Goal: Transaction & Acquisition: Book appointment/travel/reservation

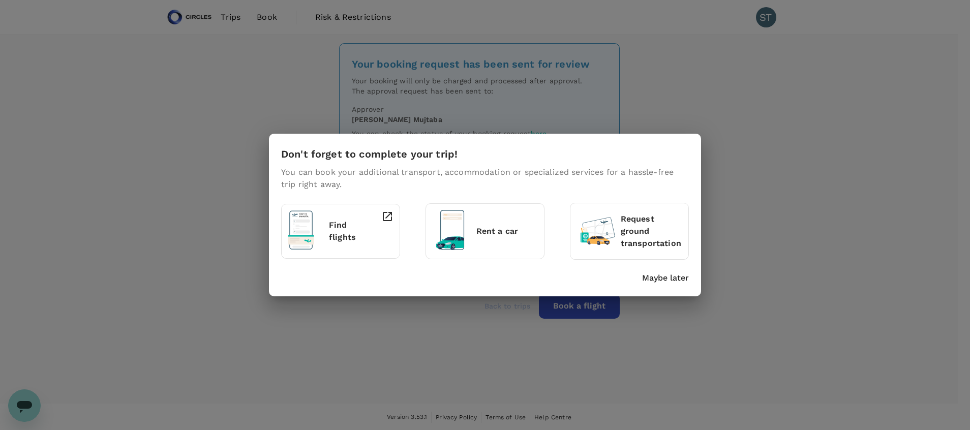
click at [707, 108] on div "Don't forget to complete your trip! You can book your additional transport, acc…" at bounding box center [485, 215] width 970 height 430
click at [669, 278] on p "Maybe later" at bounding box center [665, 278] width 47 height 12
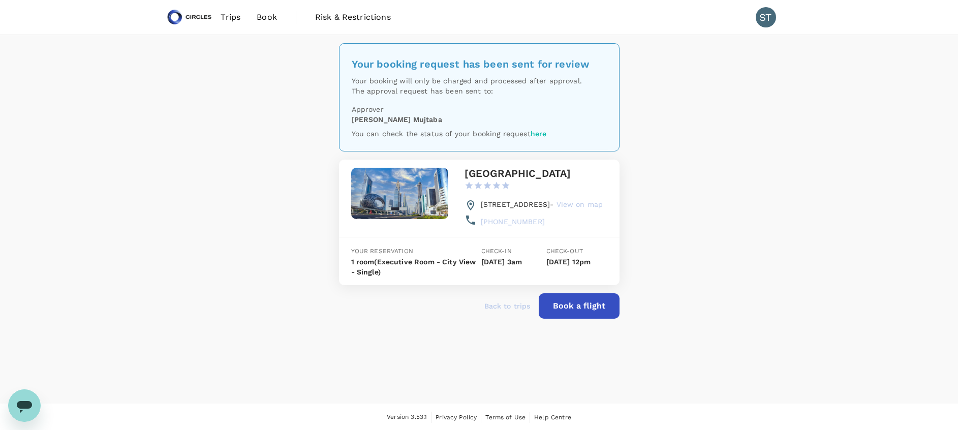
click at [580, 319] on button "Book a flight" at bounding box center [579, 305] width 81 height 25
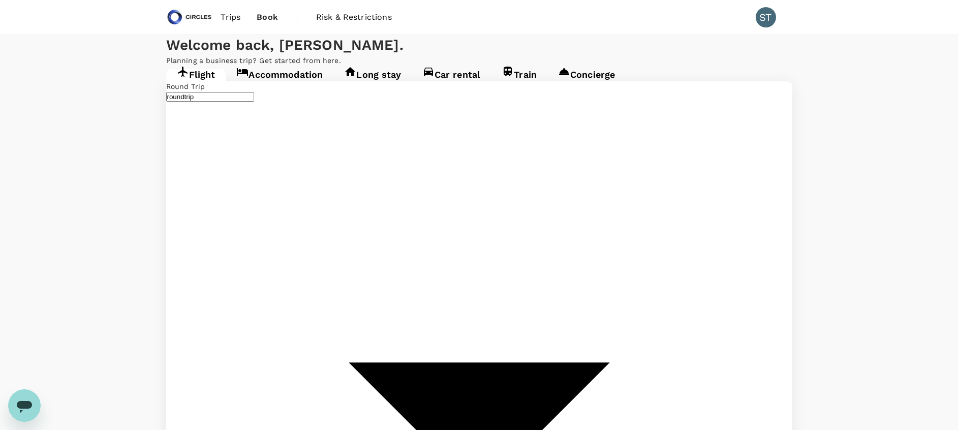
type input "[GEOGRAPHIC_DATA], [GEOGRAPHIC_DATA] (any)"
type input "oneway"
type input "business"
type input "[GEOGRAPHIC_DATA], [GEOGRAPHIC_DATA] (any)"
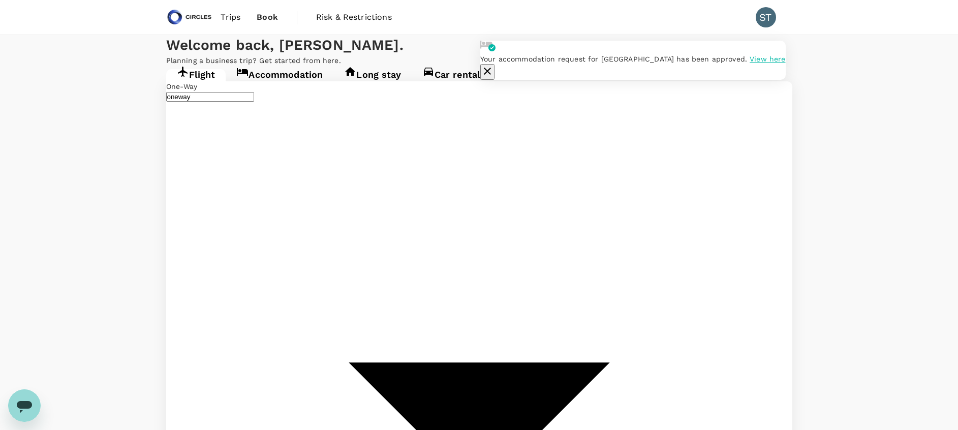
type input "[GEOGRAPHIC_DATA], [GEOGRAPHIC_DATA] (any)"
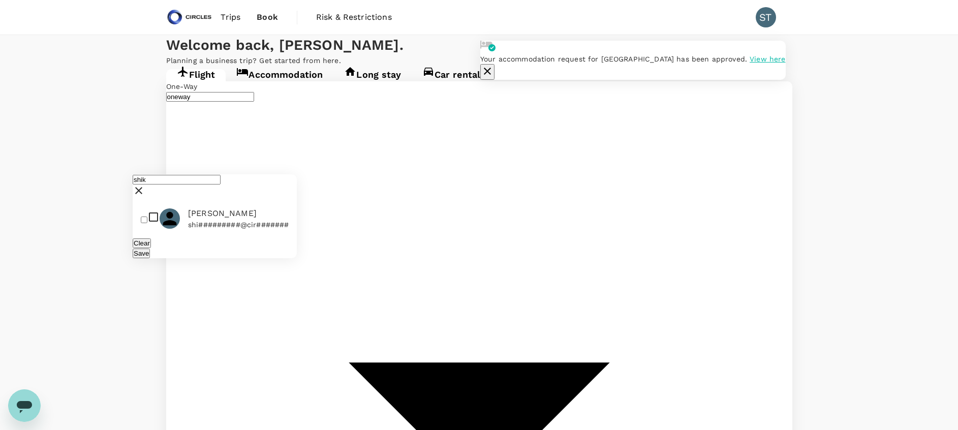
type input "shik"
click at [222, 207] on span "[PERSON_NAME]" at bounding box center [238, 213] width 101 height 12
checkbox input "true"
click at [150, 249] on button "Save" at bounding box center [141, 254] width 17 height 10
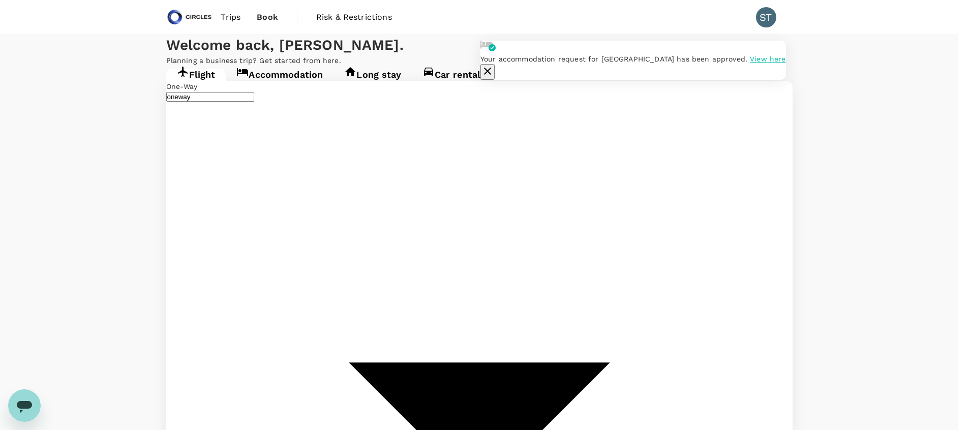
type input "roundtrip"
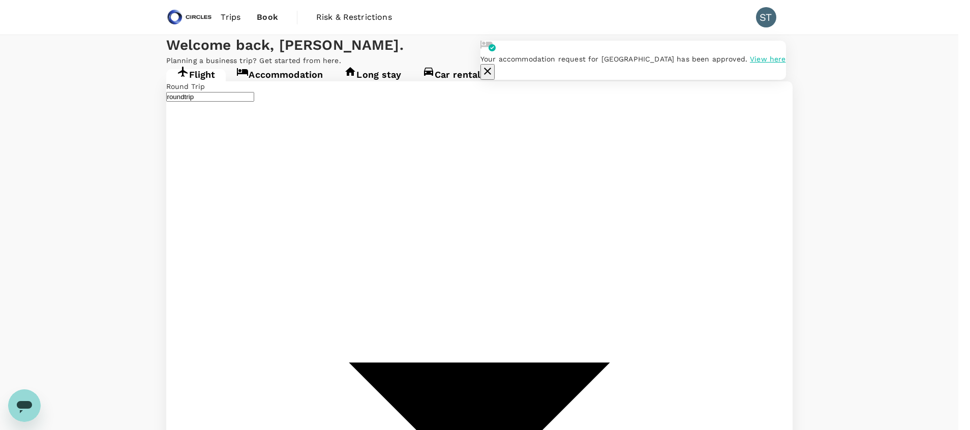
type input "economy"
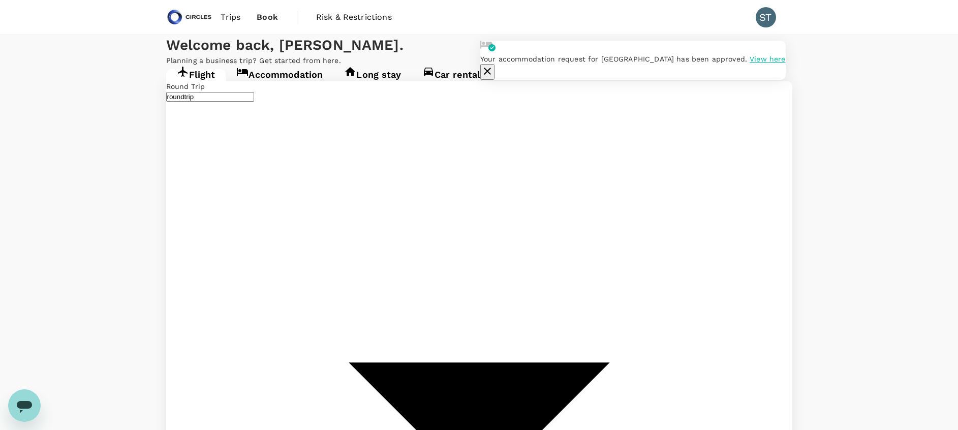
type input "[PERSON_NAME] Intl (DEL)"
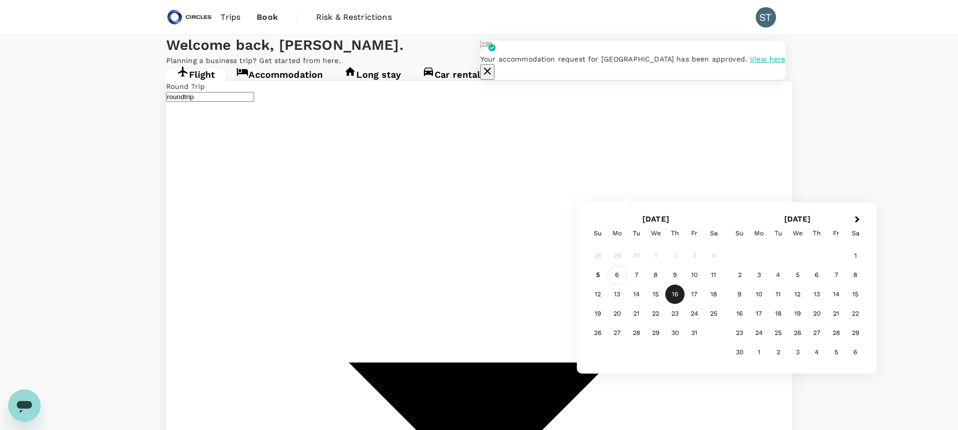
type input "[GEOGRAPHIC_DATA], [GEOGRAPHIC_DATA] (any)"
click at [621, 273] on div "6" at bounding box center [617, 274] width 19 height 19
click at [679, 274] on div "9" at bounding box center [675, 274] width 19 height 19
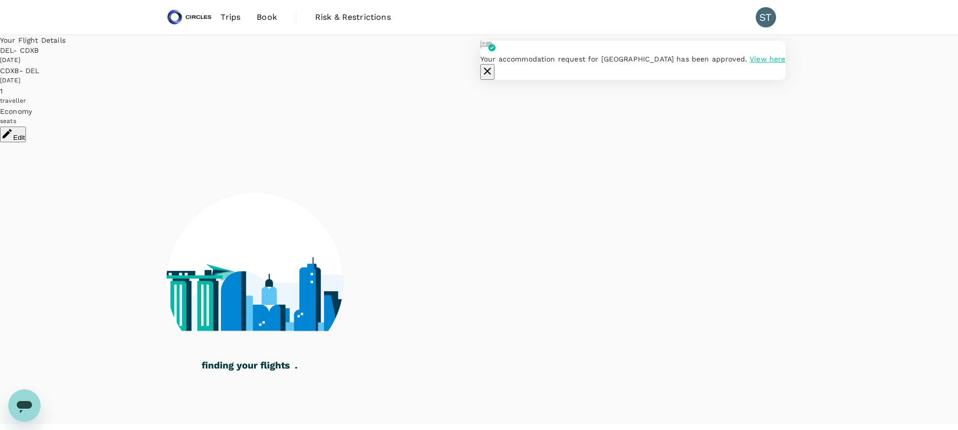
click at [494, 65] on icon "button" at bounding box center [487, 71] width 12 height 12
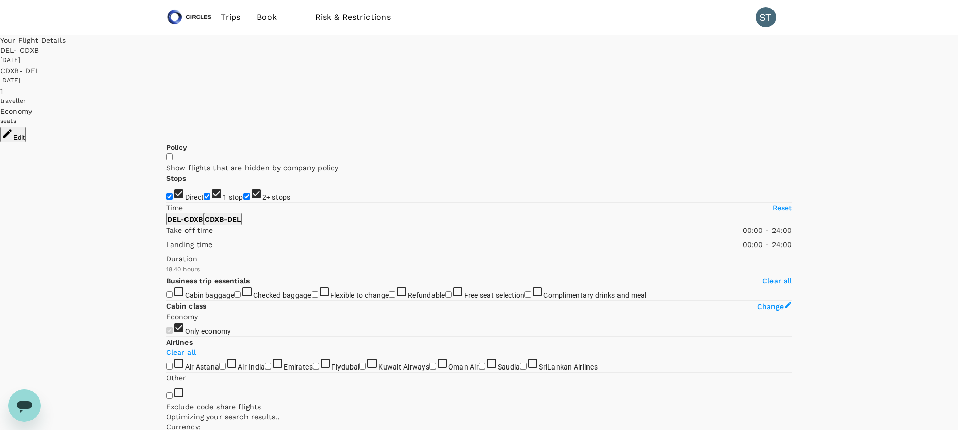
type input "1145"
drag, startPoint x: 685, startPoint y: 231, endPoint x: 169, endPoint y: 184, distance: 518.2
click at [204, 193] on input "1 stop" at bounding box center [207, 196] width 7 height 7
checkbox input "false"
click at [244, 200] on input "2+ stops" at bounding box center [247, 196] width 7 height 7
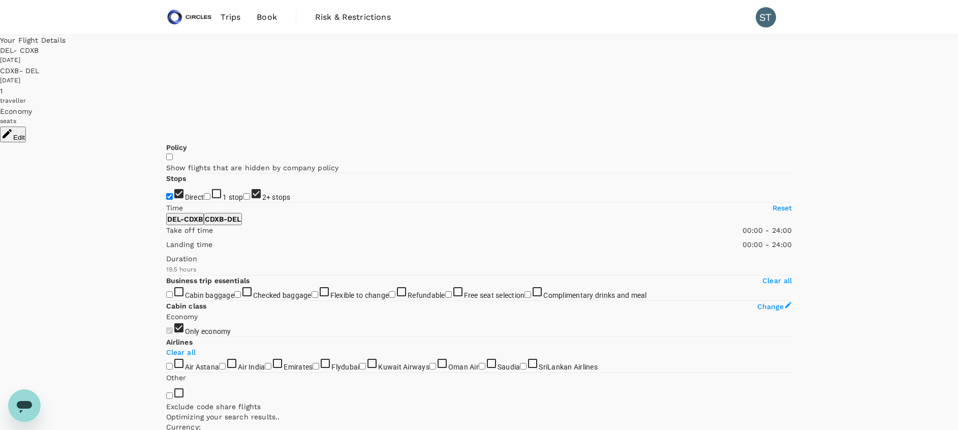
checkbox input "false"
type input "1870"
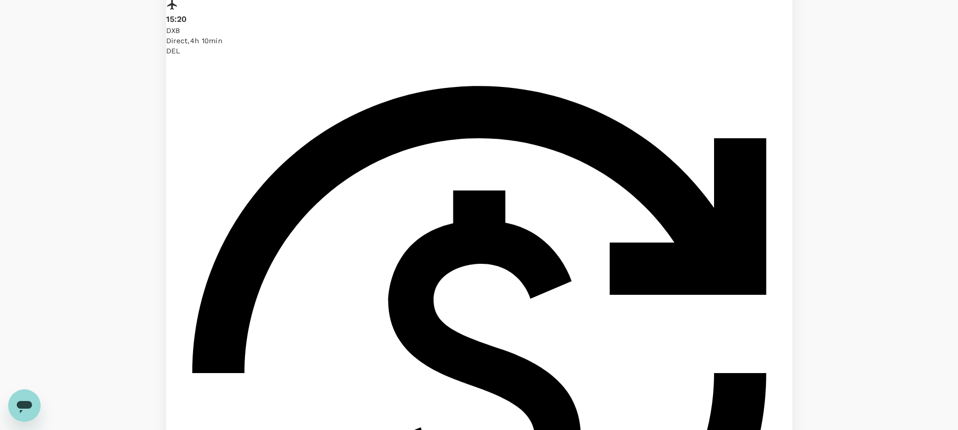
scroll to position [2271, 0]
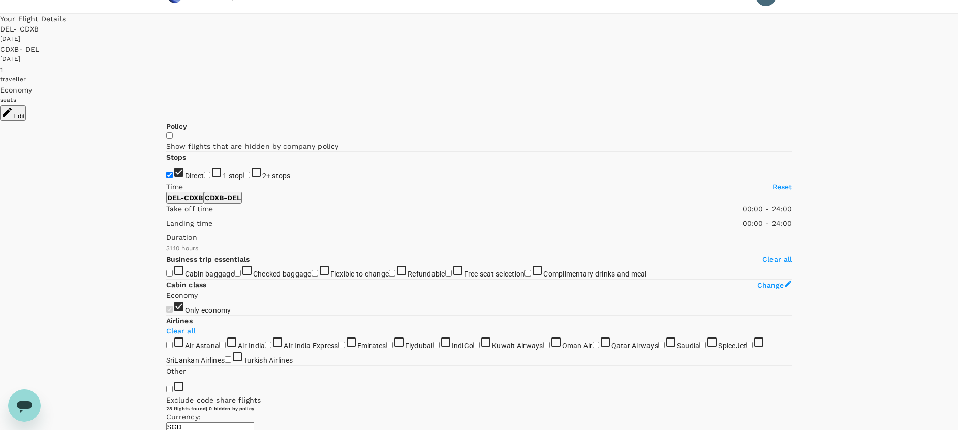
scroll to position [0, 0]
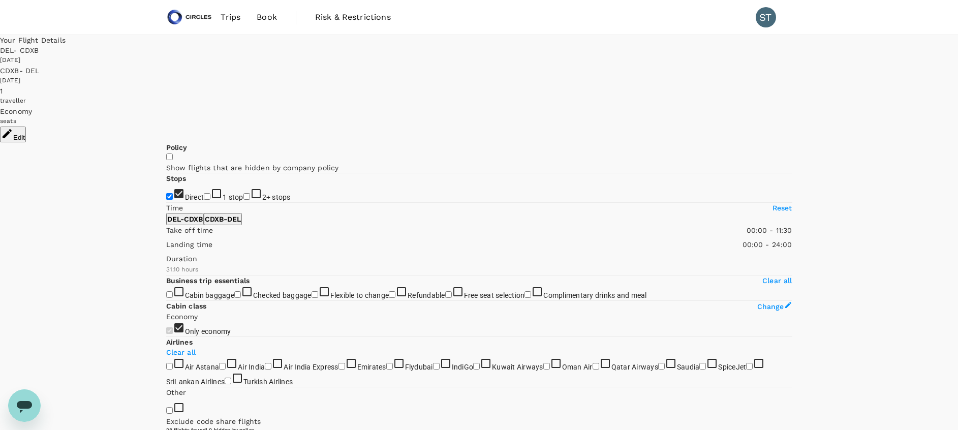
type input "720"
drag, startPoint x: 323, startPoint y: 299, endPoint x: 244, endPoint y: 314, distance: 80.2
click at [244, 275] on div "Take off time 00:00 - 12:00 Landing time 00:00 - 24:00 Duration 31.10 hours" at bounding box center [477, 248] width 630 height 54
click at [241, 224] on p "CDXB - DEL" at bounding box center [223, 219] width 36 height 10
drag, startPoint x: 167, startPoint y: 300, endPoint x: 238, endPoint y: 302, distance: 70.7
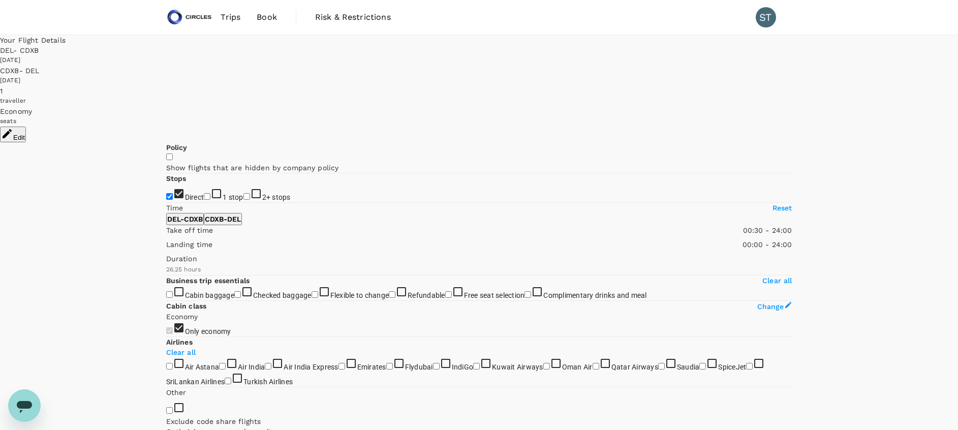
click at [166, 235] on span at bounding box center [166, 235] width 0 height 0
type input "1200"
drag, startPoint x: 238, startPoint y: 302, endPoint x: 298, endPoint y: 310, distance: 60.5
click at [166, 235] on span at bounding box center [166, 235] width 0 height 0
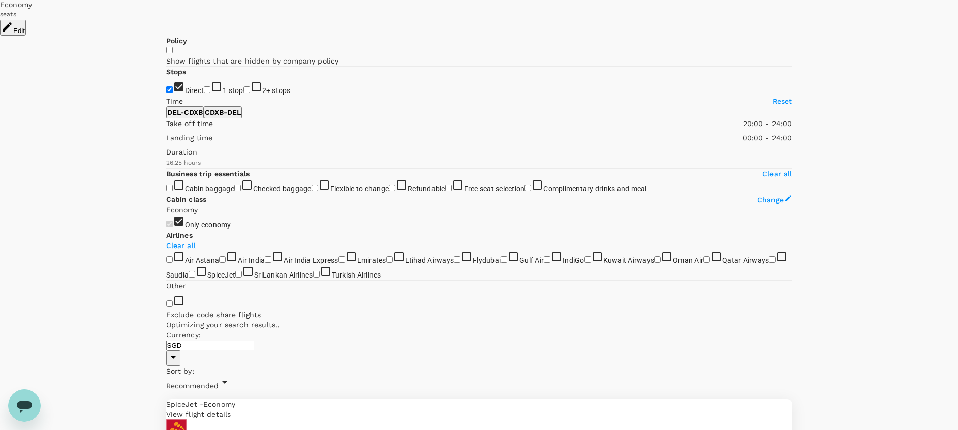
scroll to position [105, 0]
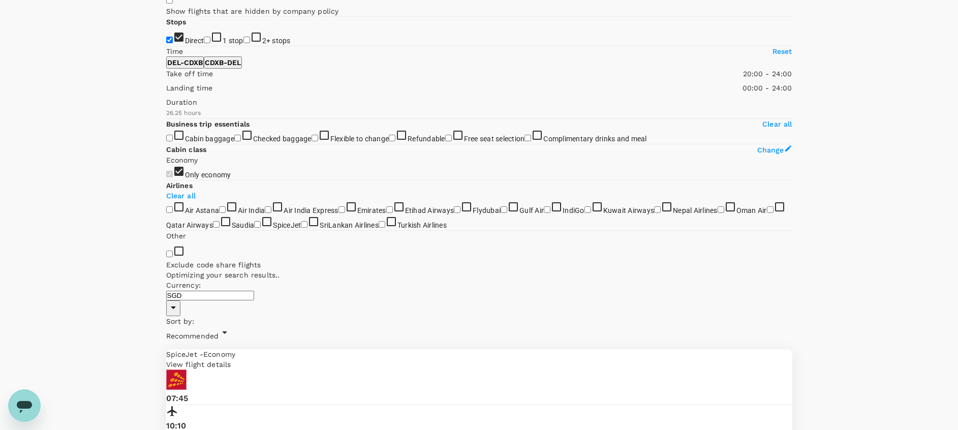
scroll to position [156, 0]
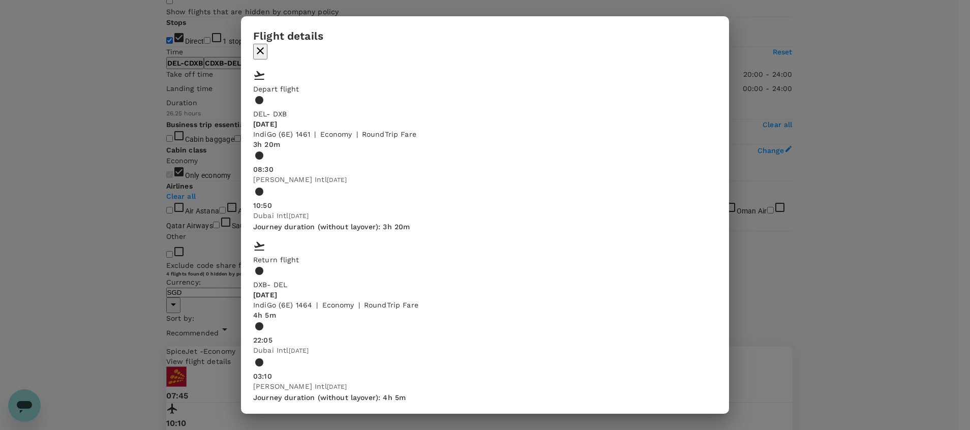
click at [266, 49] on icon "button" at bounding box center [260, 51] width 12 height 12
